Goal: Ask a question: Seek information or help from site administrators or community

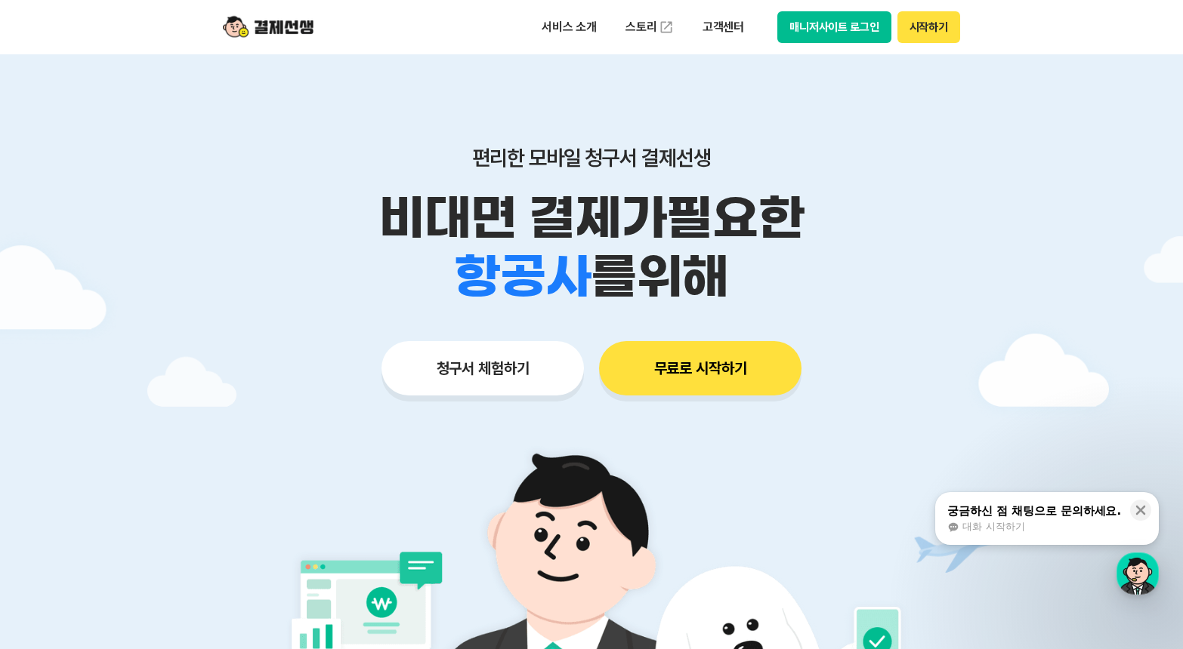
click at [830, 22] on button "매니저사이트 로그인" at bounding box center [834, 27] width 114 height 32
click at [822, 27] on button "매니저사이트 로그인" at bounding box center [834, 27] width 114 height 32
click at [693, 374] on button "무료로 시작하기" at bounding box center [700, 368] width 202 height 54
click at [852, 30] on button "매니저사이트 로그인" at bounding box center [834, 27] width 114 height 32
click at [834, 34] on button "매니저사이트 로그인" at bounding box center [834, 27] width 114 height 32
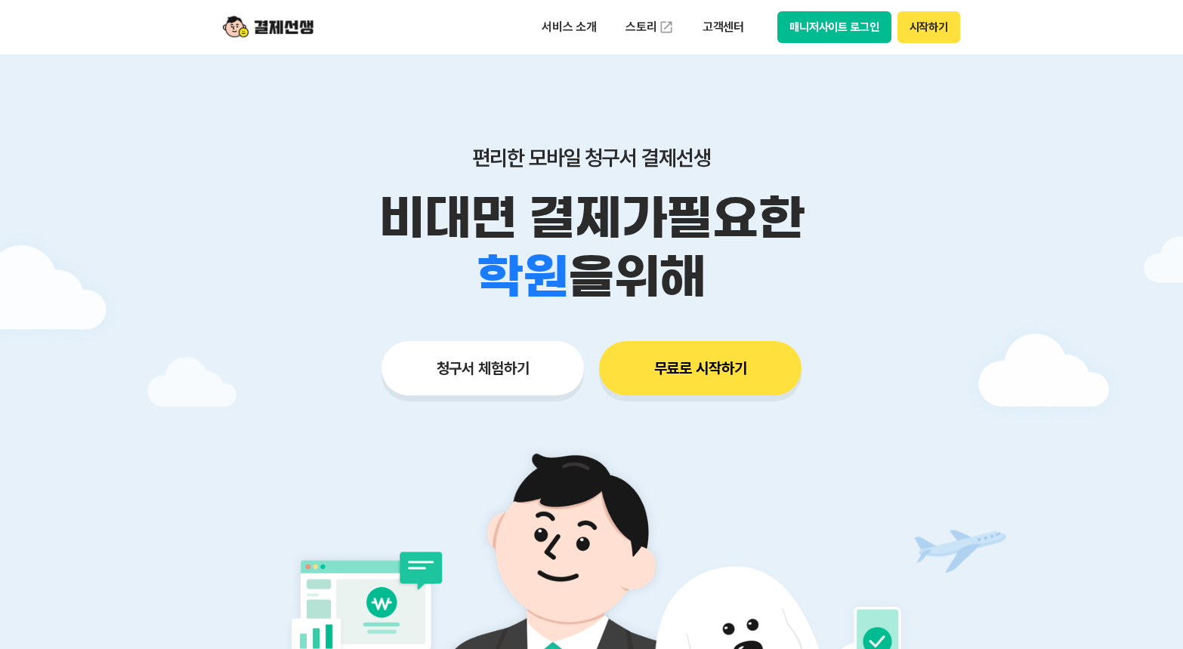
click at [809, 29] on button "매니저사이트 로그인" at bounding box center [834, 27] width 114 height 32
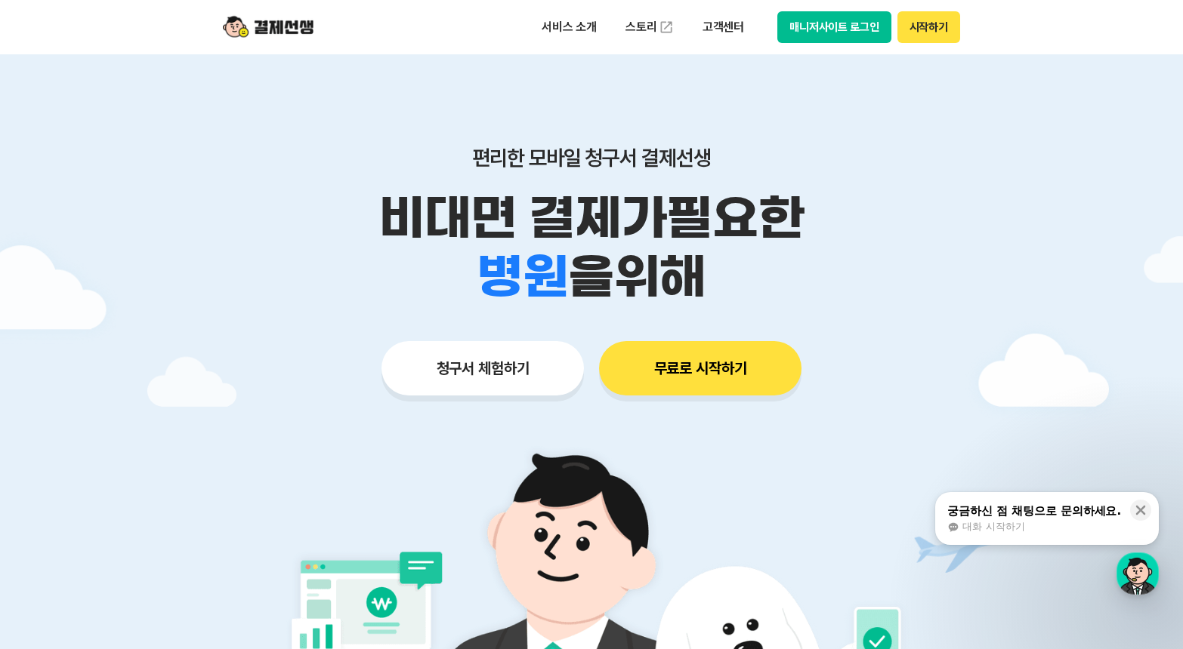
click at [977, 520] on div "궁금하신 점 채팅으로 문의하세요. 대화 시작하기" at bounding box center [1033, 519] width 177 height 32
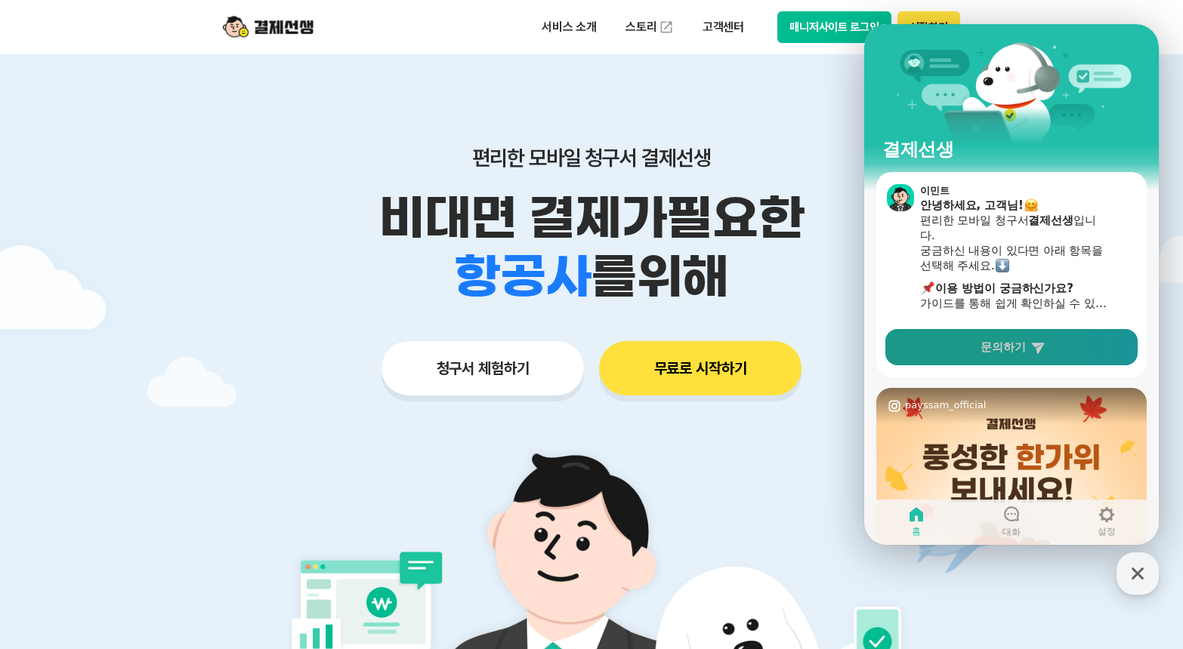
click at [968, 348] on link "문의하기" at bounding box center [1011, 347] width 252 height 36
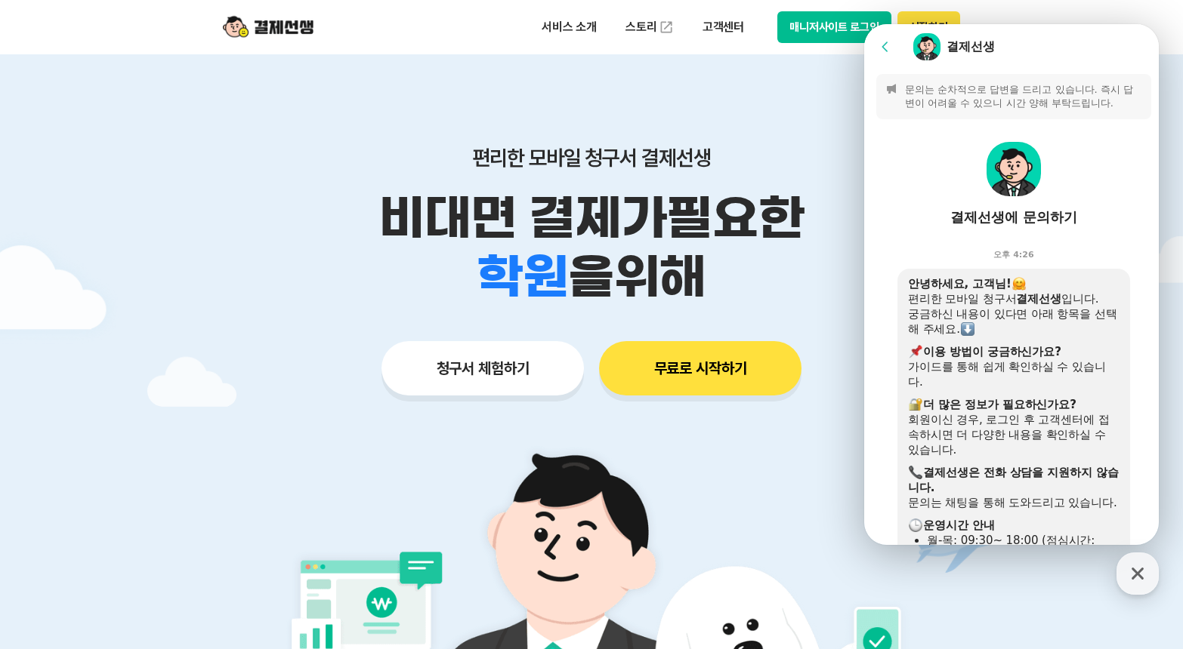
scroll to position [444, 0]
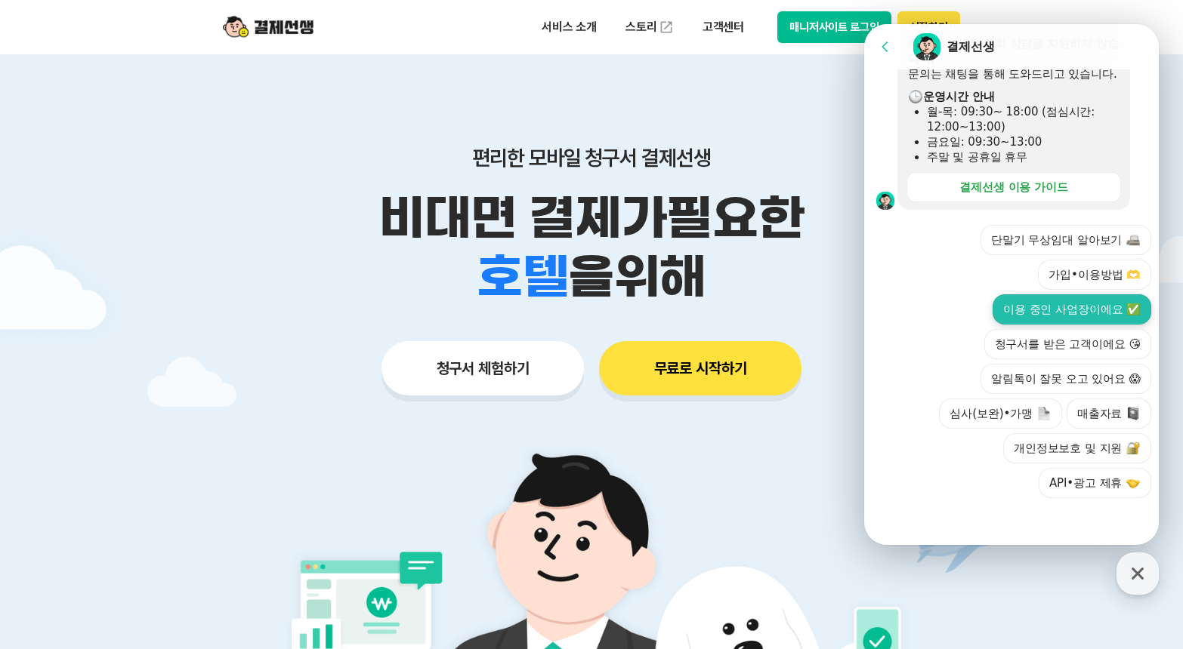
click at [1021, 318] on button "이용 중인 사업장이에요 ✅" at bounding box center [1071, 309] width 159 height 30
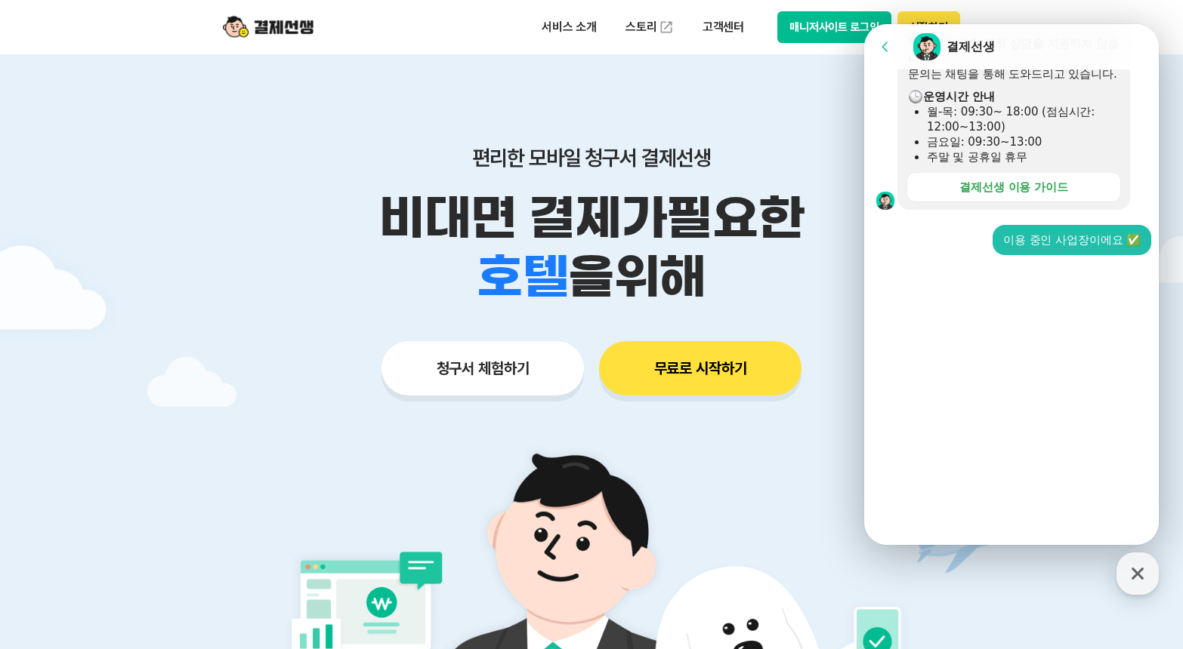
scroll to position [201, 0]
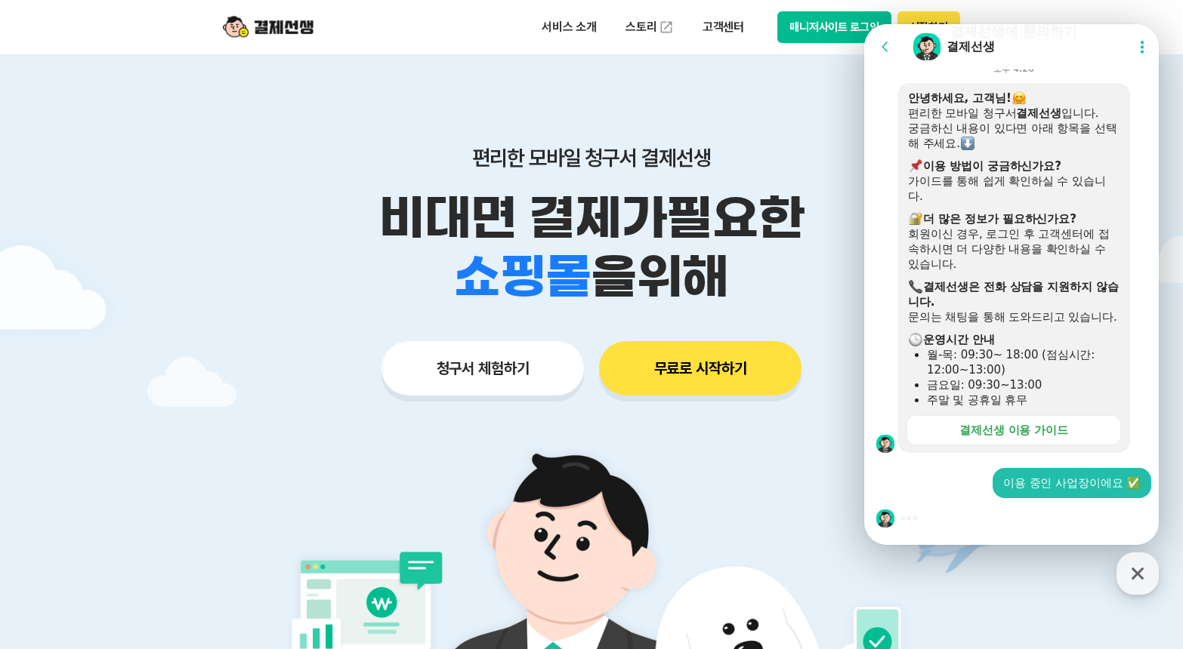
click at [919, 523] on section "Message List 문의는 순차적으로 답변을 드리고 있습니다. 즉시 답변이 어려울 수 있으니 시간 양해 부탁드립니다. 결제선생에 문의하기 …" at bounding box center [1013, 214] width 299 height 661
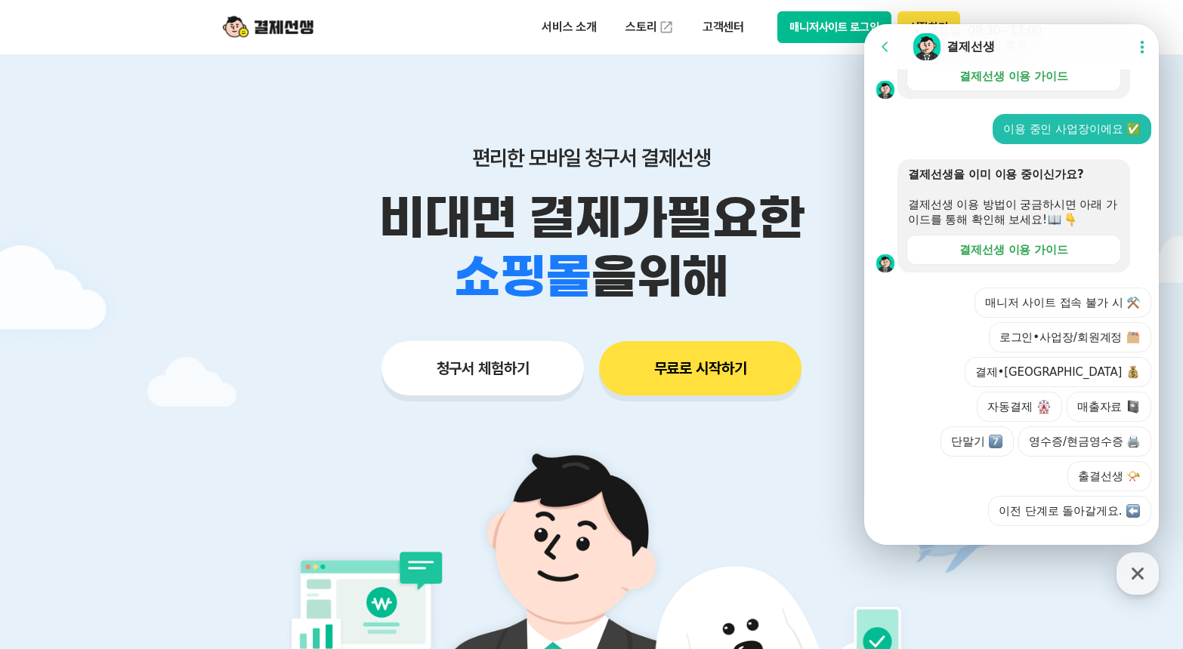
scroll to position [548, 0]
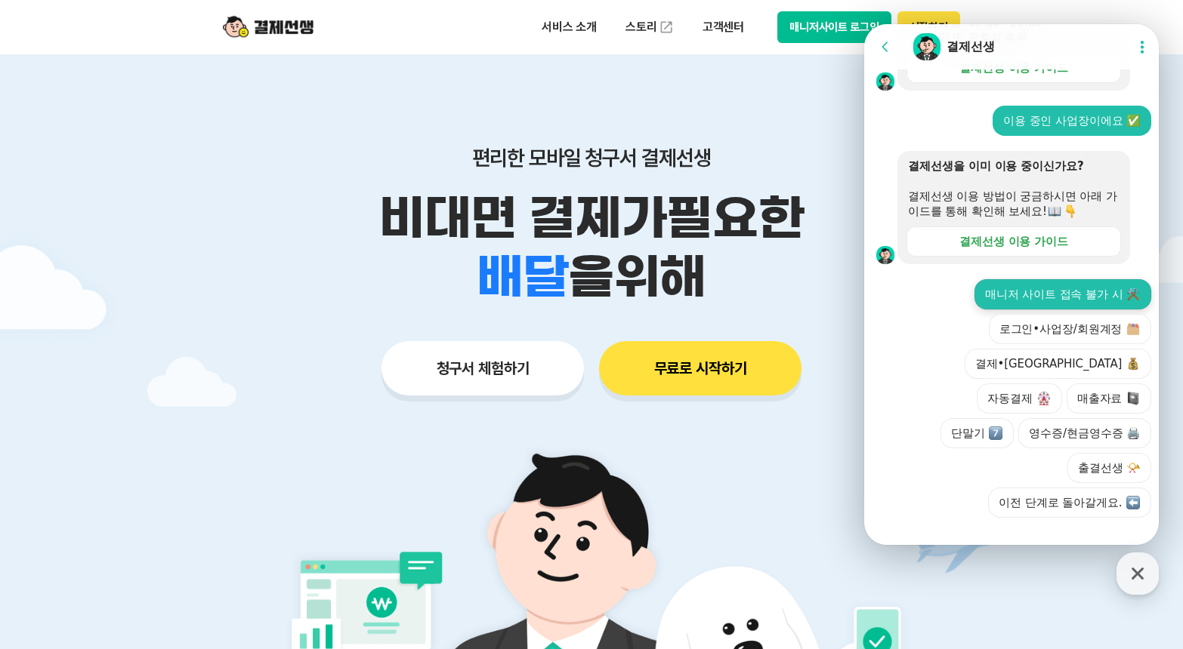
click at [1023, 310] on button "매니저 사이트 접속 불가 시 ⚒️" at bounding box center [1062, 294] width 177 height 30
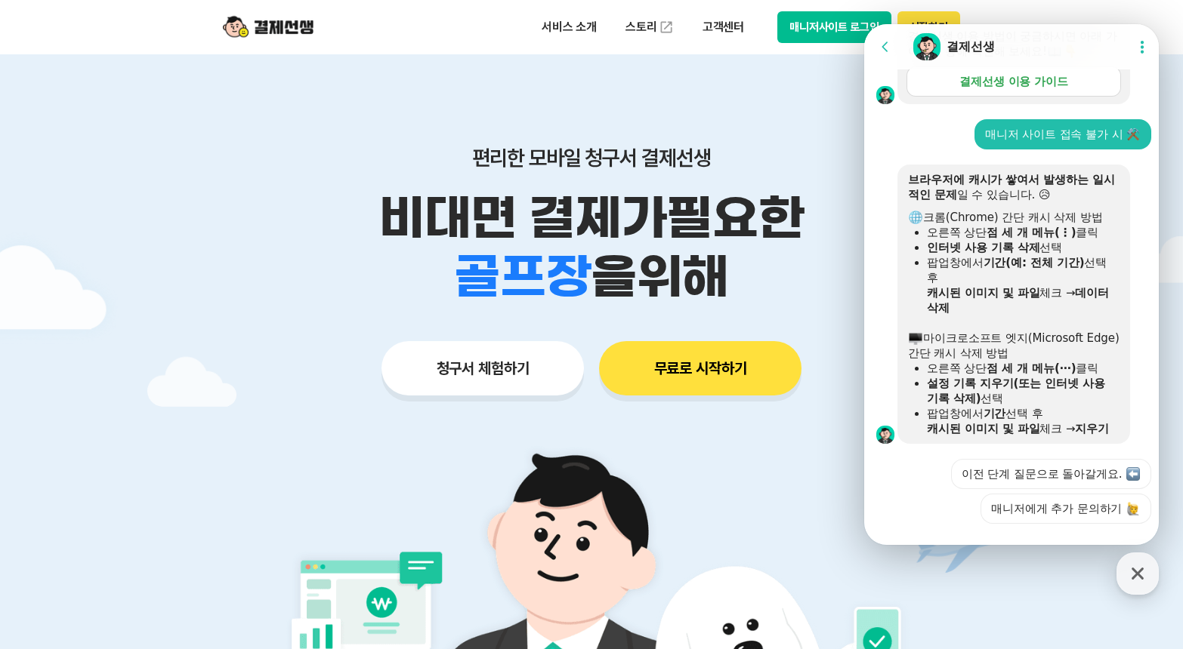
scroll to position [764, 0]
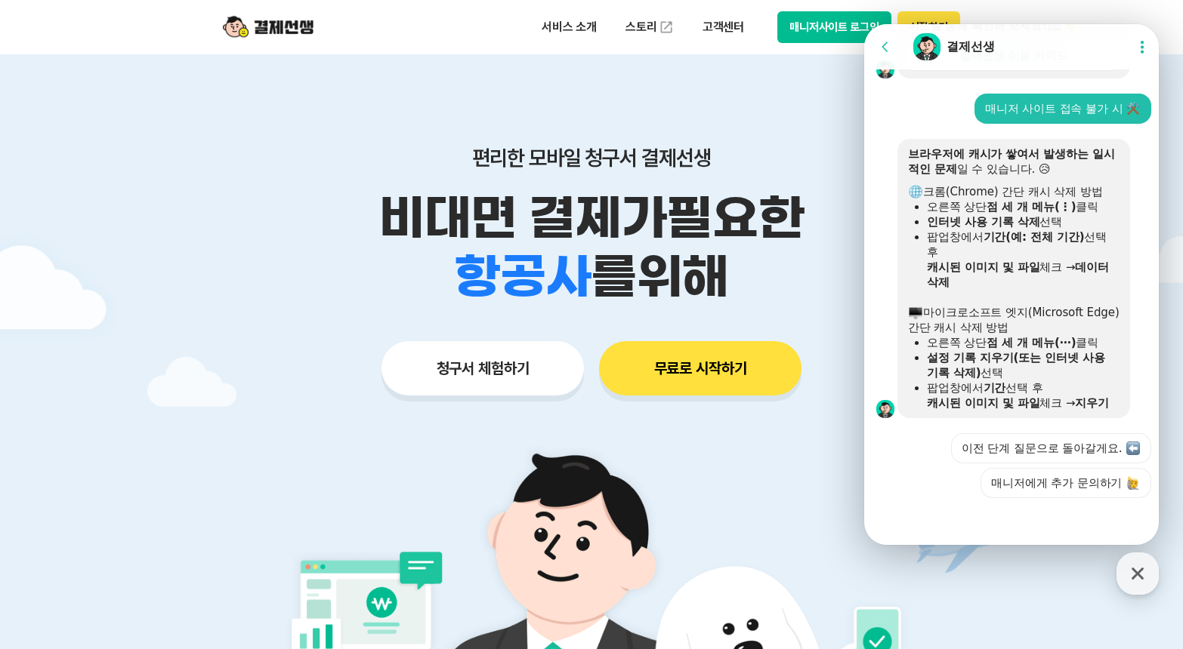
drag, startPoint x: 1076, startPoint y: 52, endPoint x: 1147, endPoint y: 35, distance: 73.1
click at [1147, 35] on header "Go to previous page Chat Room 결제선생 Show userchat action dialog" at bounding box center [1013, 46] width 299 height 45
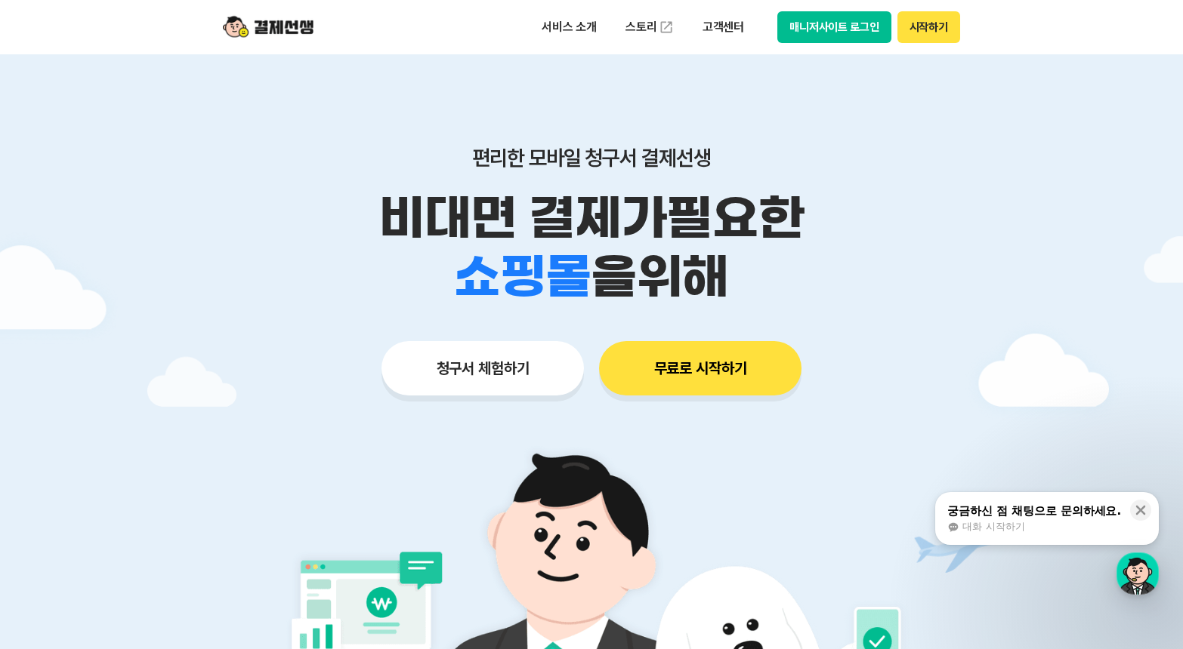
click at [832, 23] on button "매니저사이트 로그인" at bounding box center [834, 27] width 114 height 32
click at [1053, 514] on div "궁금하신 점 채팅으로 문의하세요." at bounding box center [1034, 511] width 174 height 15
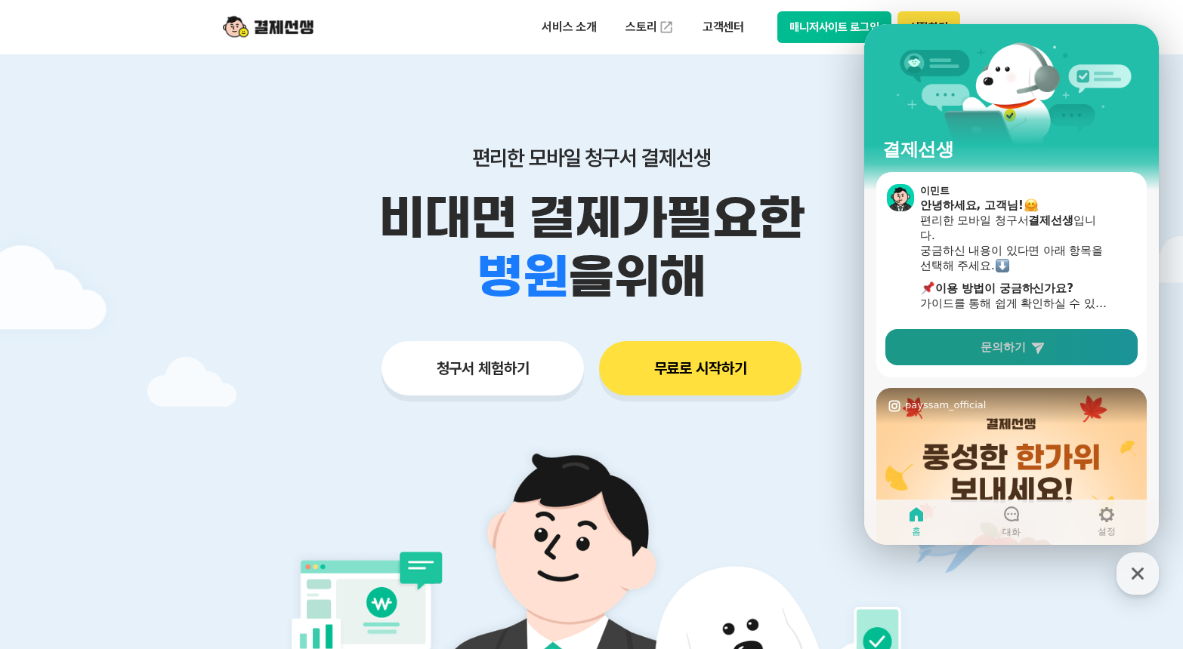
click at [993, 348] on span "문의하기" at bounding box center [1002, 347] width 45 height 15
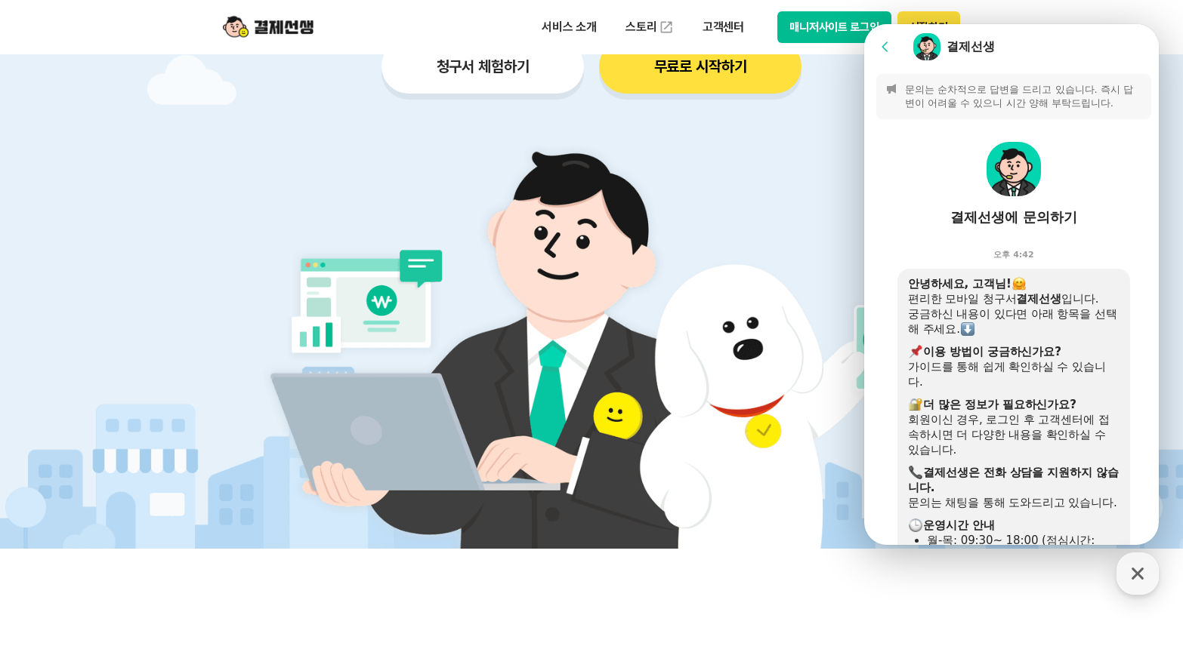
scroll to position [302, 0]
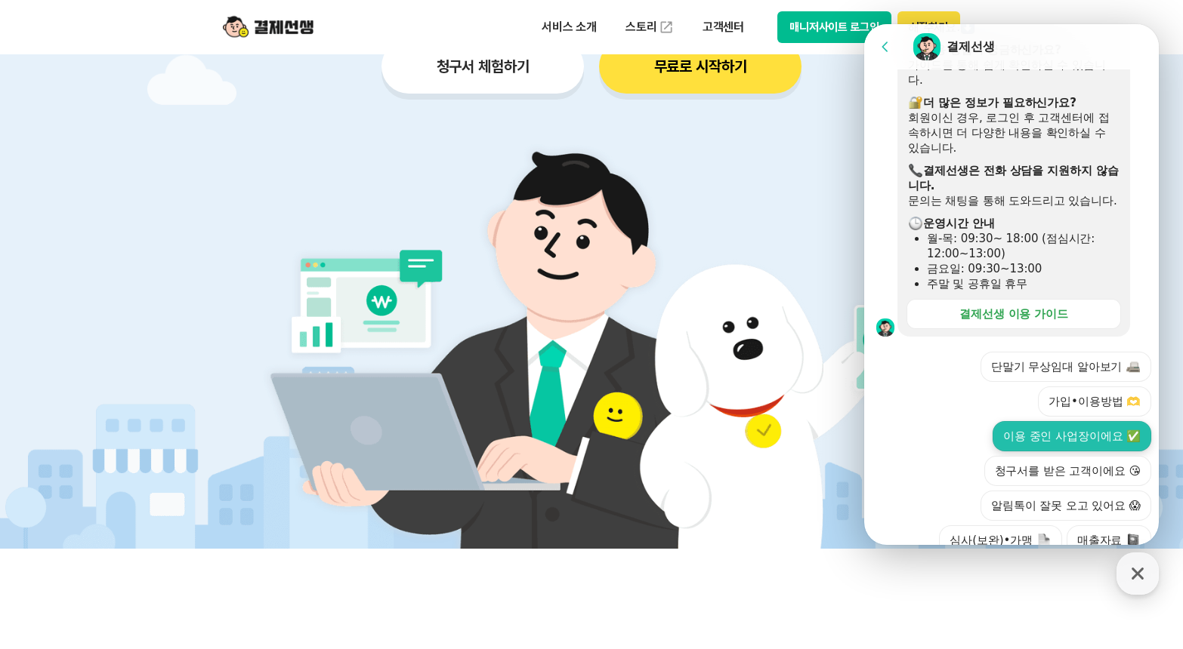
click at [1066, 450] on button "이용 중인 사업장이에요 ✅" at bounding box center [1071, 436] width 159 height 30
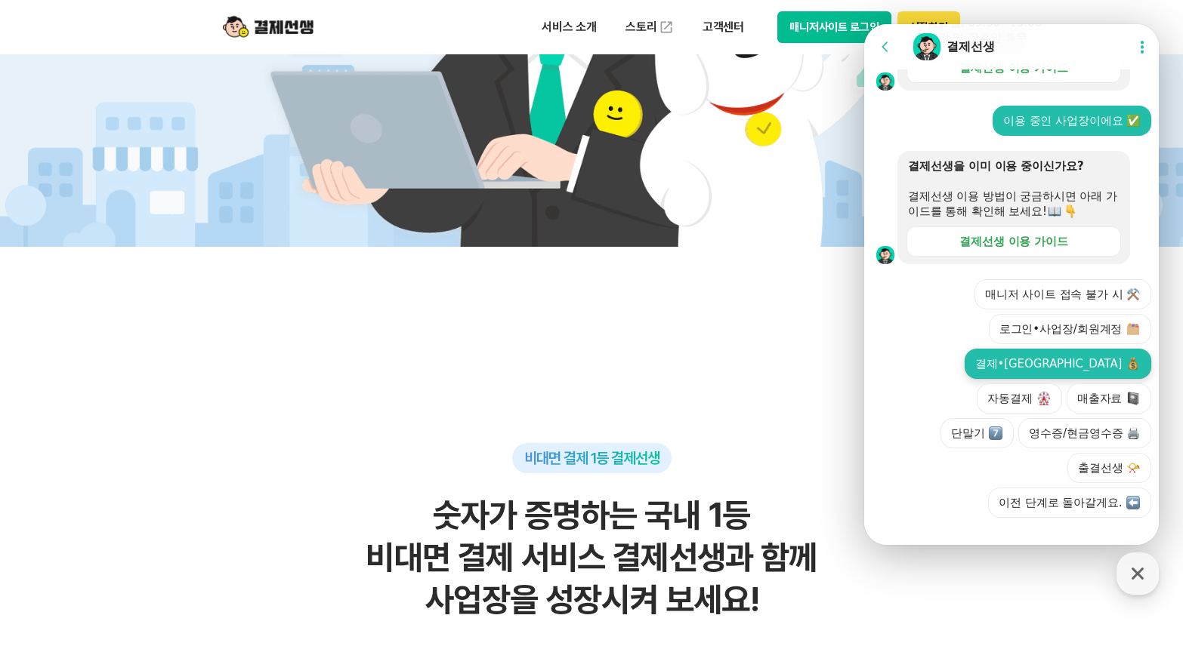
scroll to position [831, 0]
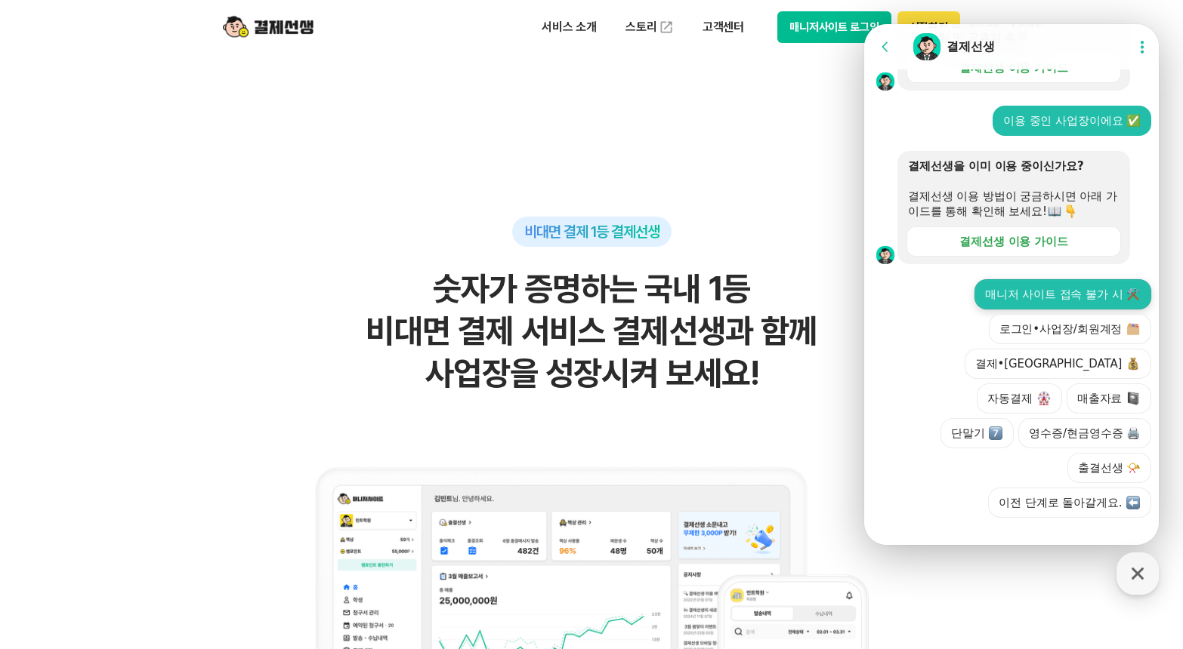
click at [1022, 310] on button "매니저 사이트 접속 불가 시 ⚒️" at bounding box center [1062, 294] width 177 height 30
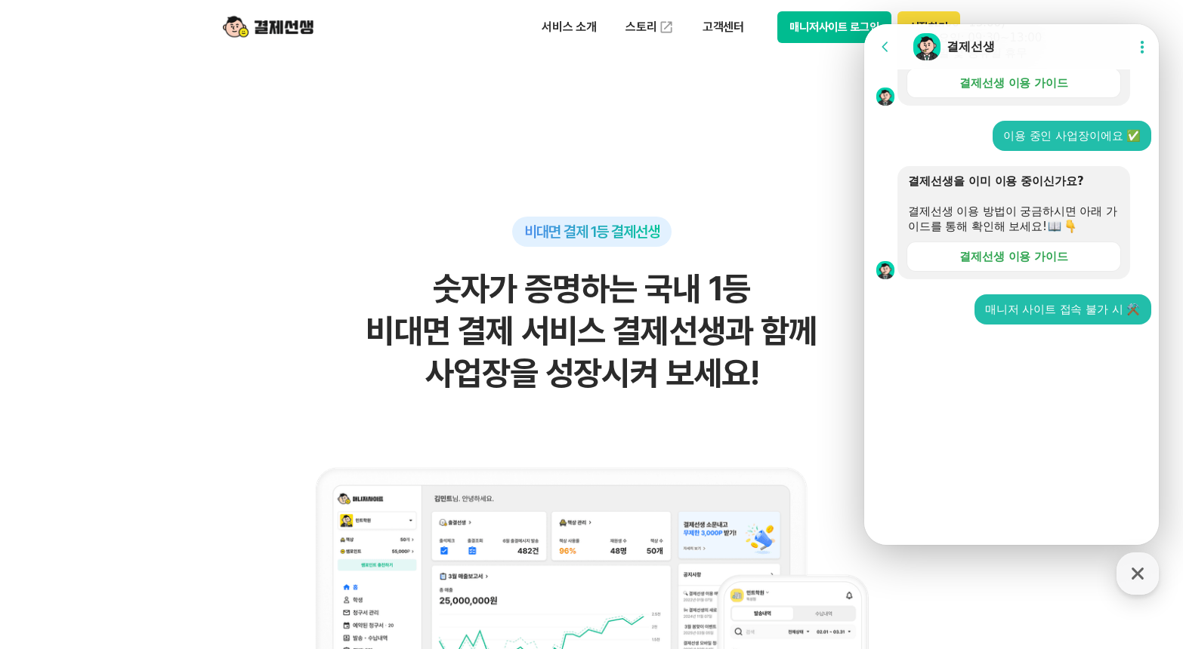
scroll to position [375, 0]
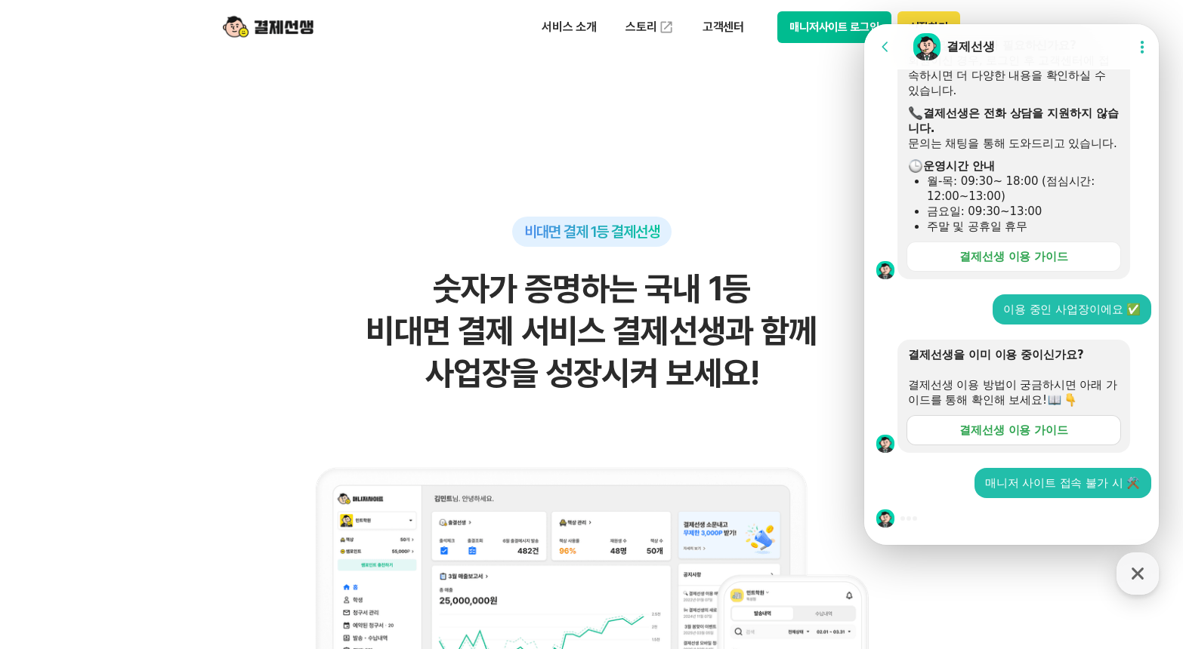
click at [1001, 433] on div "결제선생 이용 가이드" at bounding box center [1013, 430] width 109 height 15
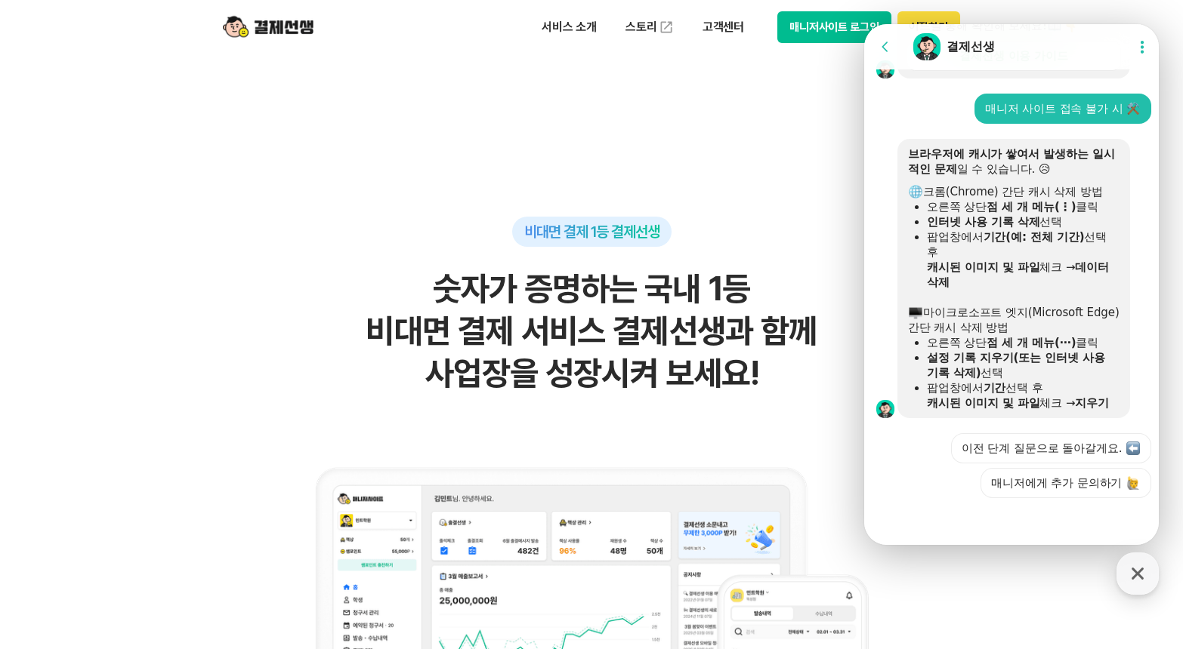
scroll to position [764, 0]
click at [1010, 485] on button "매니저에게 추가 문의하기" at bounding box center [1065, 483] width 171 height 30
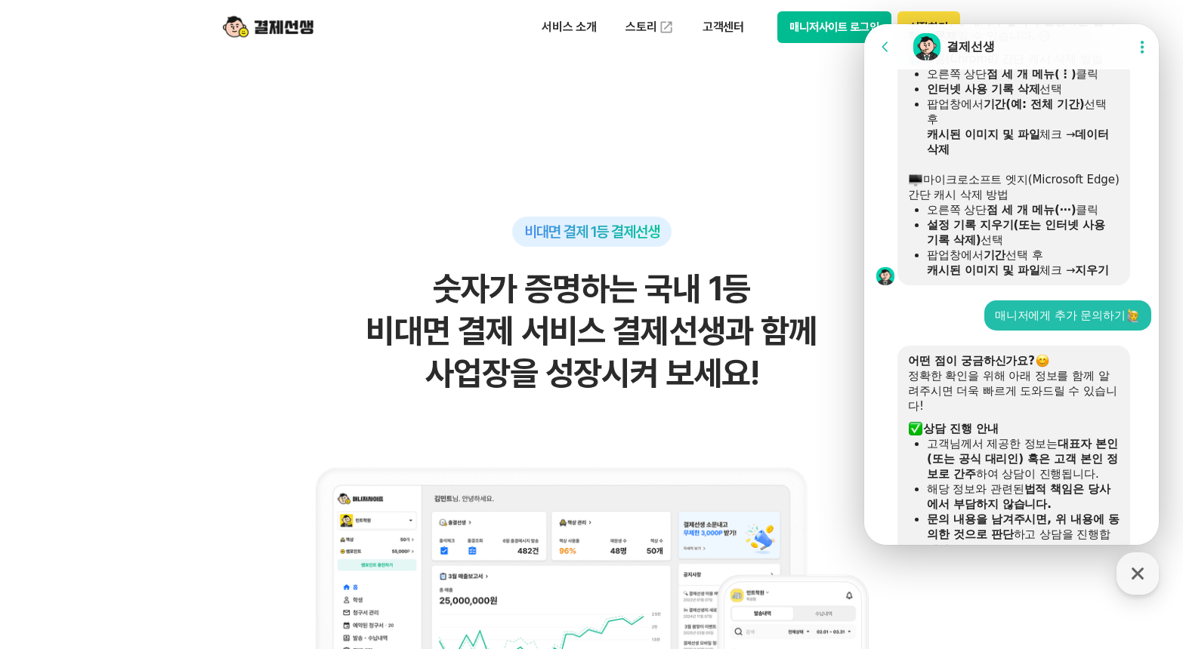
scroll to position [716, 0]
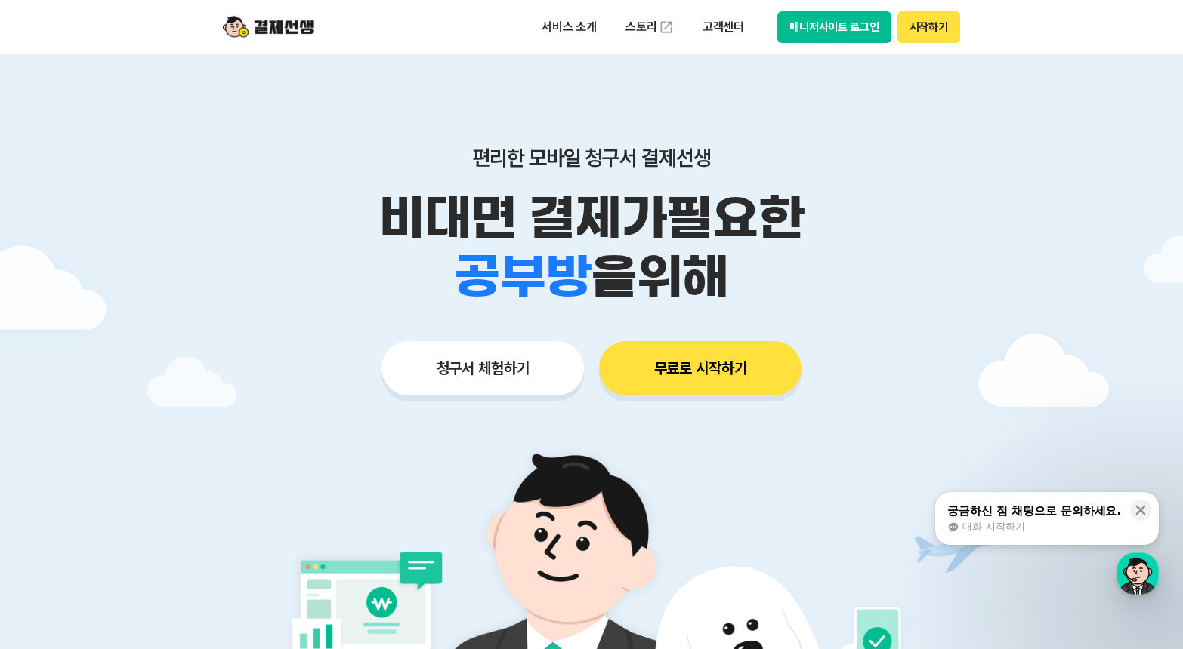
click at [823, 25] on button "매니저사이트 로그인" at bounding box center [834, 27] width 114 height 32
click at [835, 21] on button "매니저사이트 로그인" at bounding box center [834, 27] width 114 height 32
